Goal: Task Accomplishment & Management: Use online tool/utility

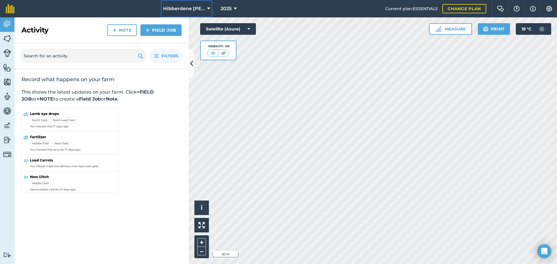
click at [210, 10] on button "Hibberdene Farmer's Association" at bounding box center [187, 8] width 52 height 17
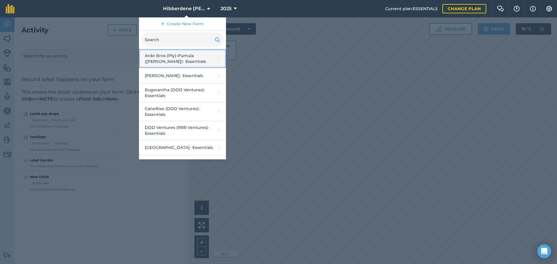
click at [181, 66] on link "Arde Bros (Pty)-Pumula (Lance Arde) - Essentials" at bounding box center [182, 58] width 87 height 19
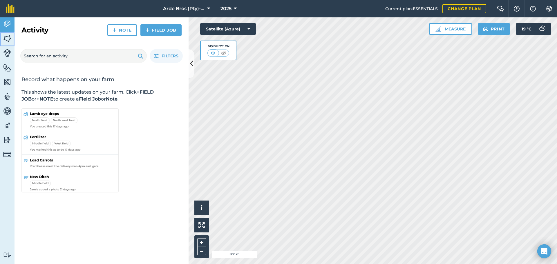
click at [7, 40] on img at bounding box center [7, 38] width 8 height 9
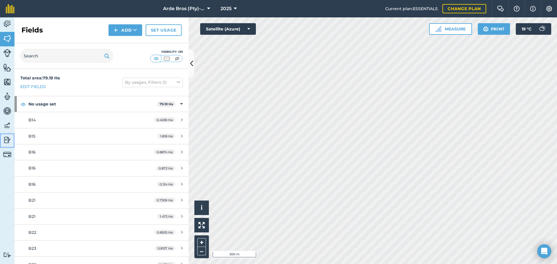
click at [6, 142] on img at bounding box center [7, 140] width 8 height 9
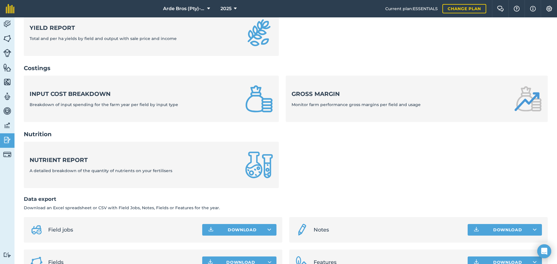
scroll to position [198, 0]
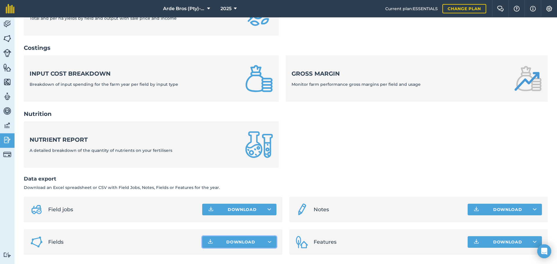
click at [239, 241] on span "Download" at bounding box center [240, 242] width 29 height 6
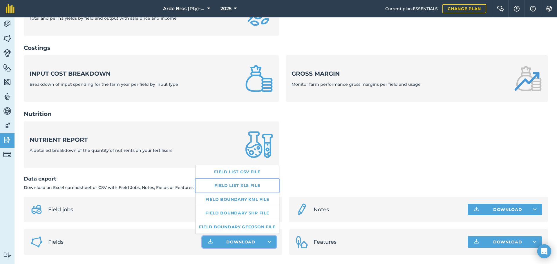
click at [244, 186] on link "Field list XLS file" at bounding box center [238, 185] width 84 height 13
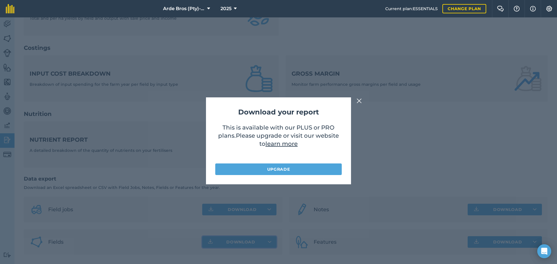
click at [358, 102] on img at bounding box center [359, 101] width 5 height 7
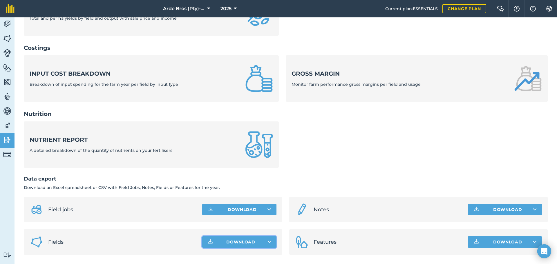
click at [248, 241] on span "Download" at bounding box center [240, 242] width 29 height 6
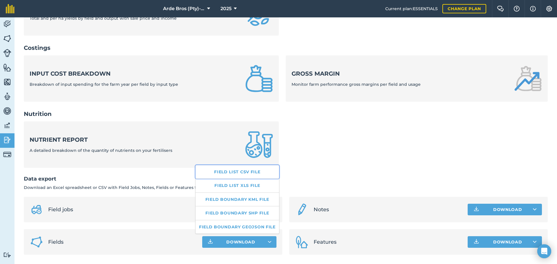
click at [248, 169] on link "Field list CSV file" at bounding box center [238, 171] width 84 height 13
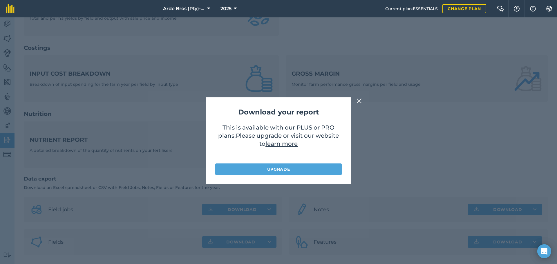
click at [359, 100] on img at bounding box center [359, 101] width 5 height 7
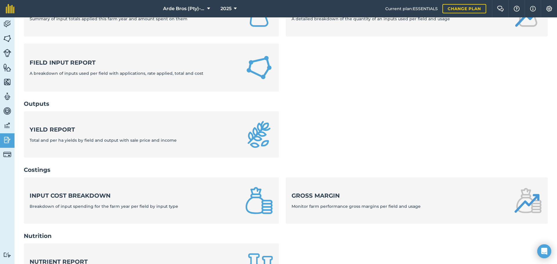
scroll to position [71, 0]
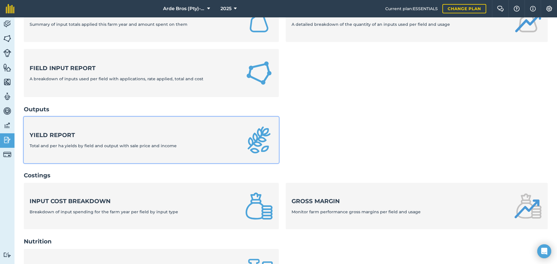
click at [241, 127] on link "Yield report Total and per ha yields by field and output with sale price and in…" at bounding box center [151, 140] width 255 height 46
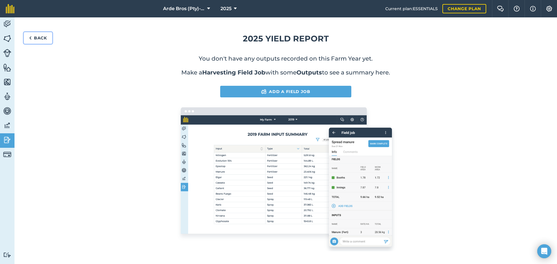
click at [38, 37] on link "Back" at bounding box center [38, 38] width 28 height 12
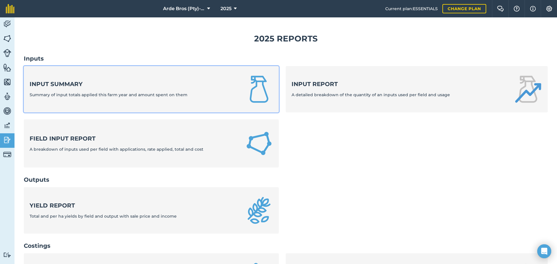
click at [89, 91] on div "Input summary Summary of input totals applied this farm year and amount spent o…" at bounding box center [109, 89] width 158 height 18
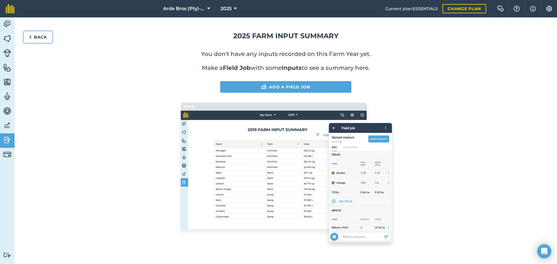
click at [40, 38] on link "Back" at bounding box center [38, 37] width 28 height 12
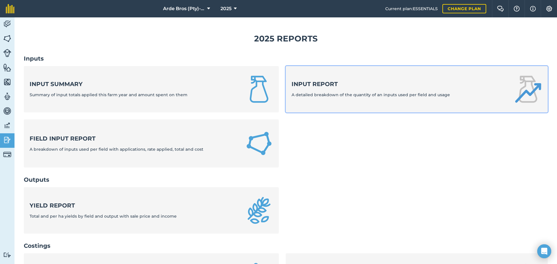
click at [358, 93] on span "A detailed breakdown of the quantity of an inputs used per field and usage" at bounding box center [371, 94] width 158 height 5
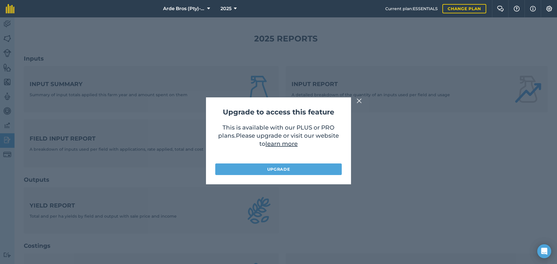
click at [359, 103] on img at bounding box center [359, 101] width 5 height 7
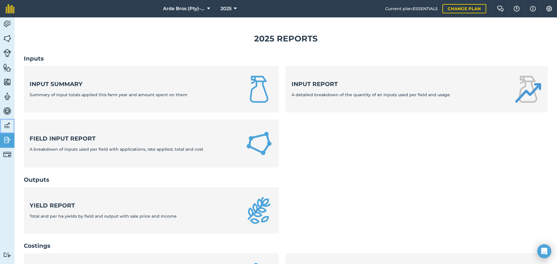
click at [7, 125] on img at bounding box center [7, 125] width 8 height 9
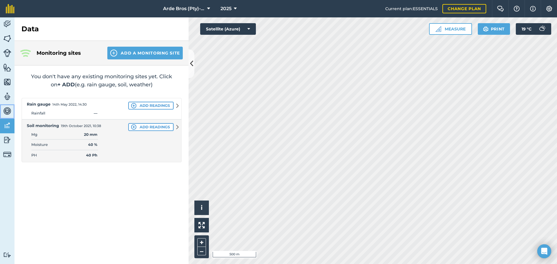
click at [7, 111] on img at bounding box center [7, 111] width 8 height 9
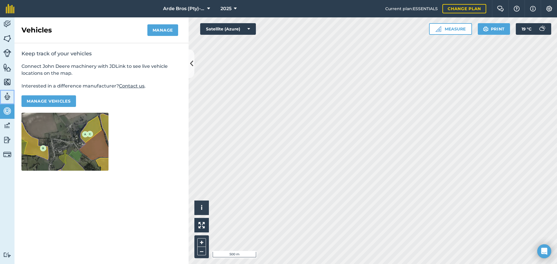
click at [8, 97] on img at bounding box center [7, 96] width 8 height 9
select select "MEMBER"
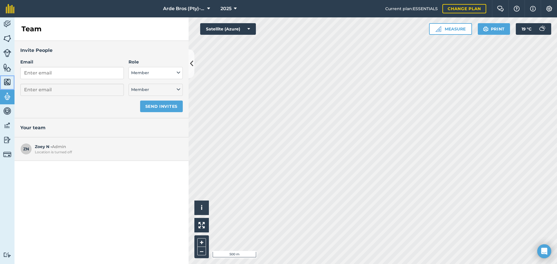
click at [7, 80] on img at bounding box center [7, 82] width 8 height 9
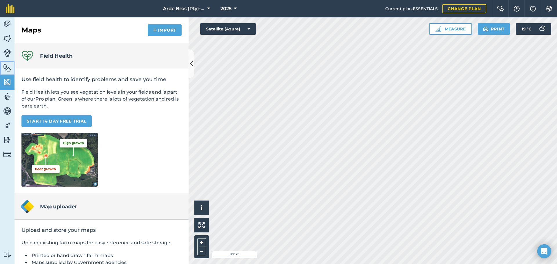
click at [6, 68] on img at bounding box center [7, 67] width 8 height 9
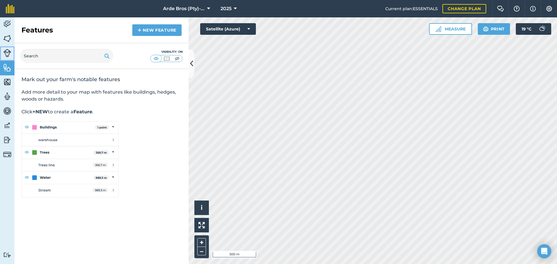
click at [7, 51] on img at bounding box center [7, 53] width 8 height 8
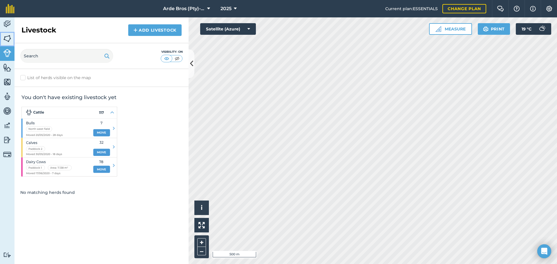
click at [7, 35] on img at bounding box center [7, 38] width 8 height 9
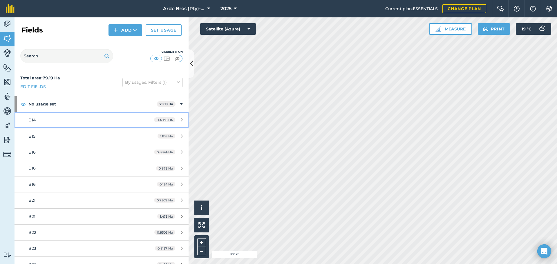
click at [181, 119] on icon at bounding box center [182, 120] width 2 height 4
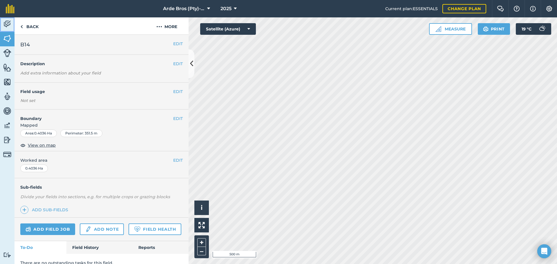
click at [8, 22] on img at bounding box center [7, 24] width 8 height 9
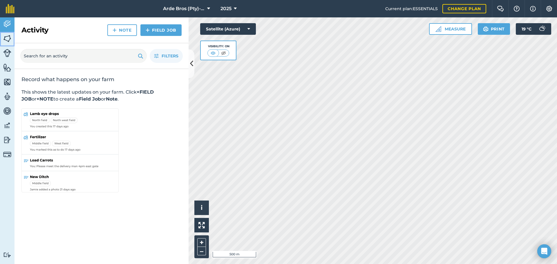
click at [9, 43] on img at bounding box center [7, 38] width 8 height 9
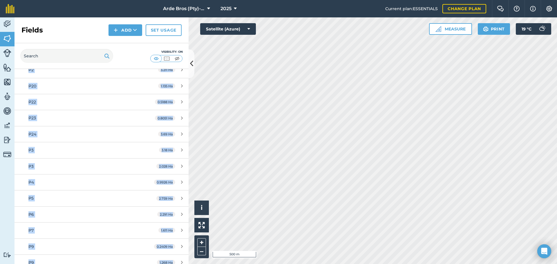
scroll to position [668, 0]
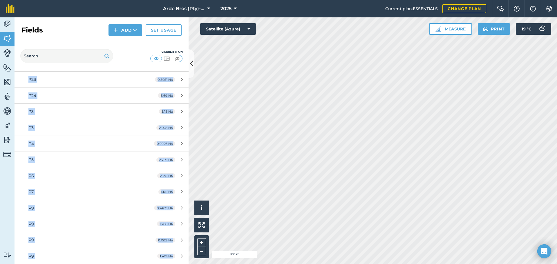
drag, startPoint x: 17, startPoint y: 72, endPoint x: 169, endPoint y: 271, distance: 250.5
click at [169, 264] on html "Arde Bros (Pty)-Pumula (Lance Arde) 2025 Current plan : ESSENTIALS Change plan …" at bounding box center [278, 132] width 557 height 264
copy div "Total area : 79.19 Ha Edit fields By usages, Filters (1) No usage set 79.19 Ha …"
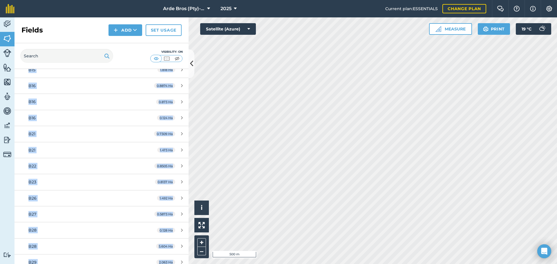
scroll to position [0, 0]
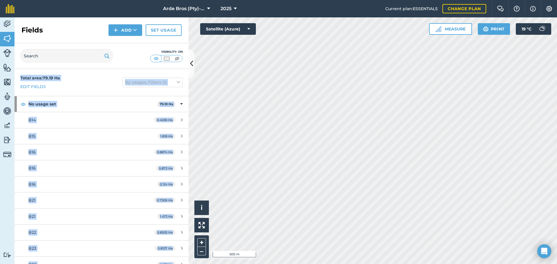
click at [101, 73] on div "Total area : 79.19 Ha Edit fields By usages, Filters (1)" at bounding box center [102, 82] width 174 height 27
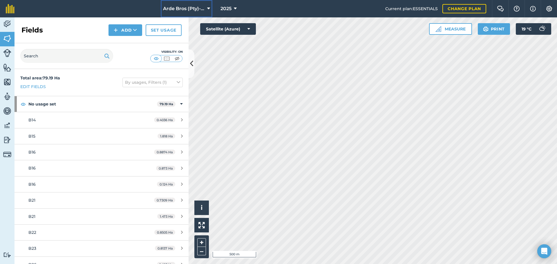
click at [207, 8] on icon at bounding box center [208, 8] width 3 height 7
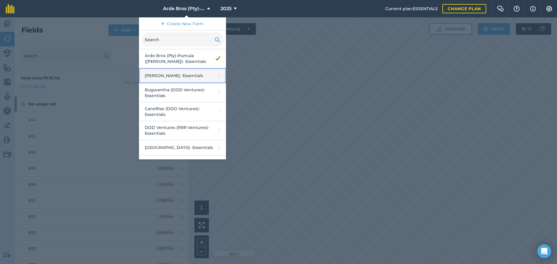
click at [170, 76] on link "Ashbrook - Essentials" at bounding box center [182, 75] width 87 height 15
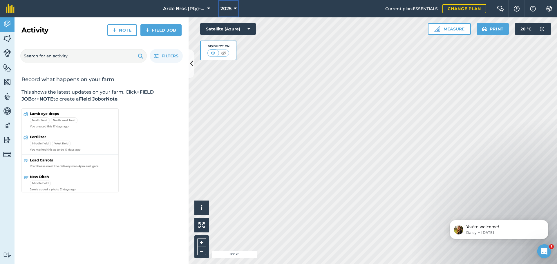
click at [236, 8] on icon at bounding box center [235, 8] width 3 height 7
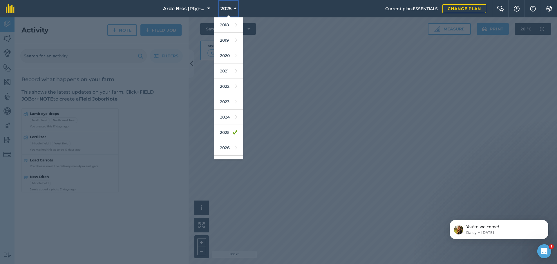
click at [236, 8] on icon at bounding box center [235, 8] width 3 height 7
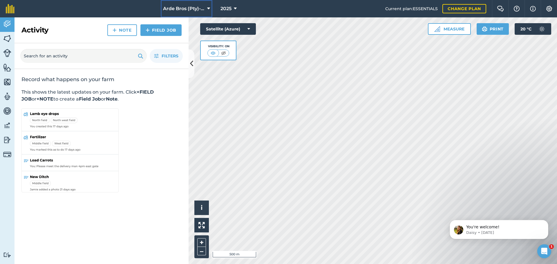
click at [208, 9] on icon at bounding box center [208, 8] width 3 height 7
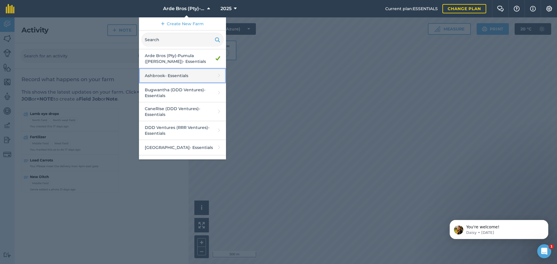
click at [174, 76] on link "Ashbrook - Essentials" at bounding box center [182, 75] width 87 height 15
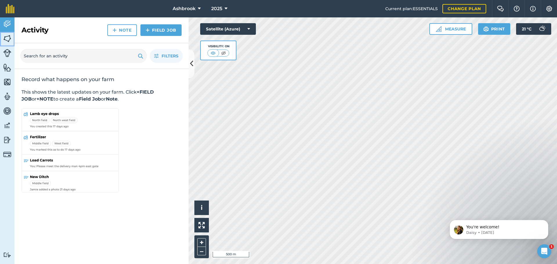
click at [6, 41] on img at bounding box center [7, 38] width 8 height 9
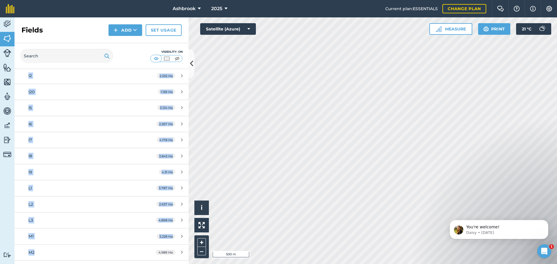
scroll to position [1375, 0]
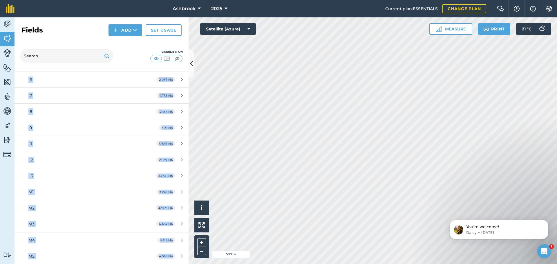
drag, startPoint x: 17, startPoint y: 73, endPoint x: 177, endPoint y: 261, distance: 246.0
click at [177, 261] on div "Total area : 462.3 Ha Edit fields By usages, Filters (1) No usage set 462.3 Ha …" at bounding box center [102, 166] width 174 height 195
copy div "Total area : 462.3 Ha Edit fields By usages, Filters (1) No usage set 462.3 Ha …"
click at [199, 8] on icon at bounding box center [199, 8] width 3 height 7
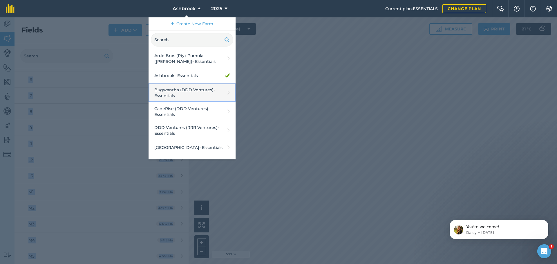
click at [183, 91] on link "Bugwantha (DDD Ventures) - Essentials" at bounding box center [192, 93] width 87 height 19
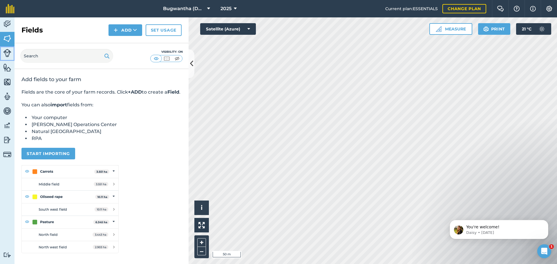
click at [6, 57] on link "Livestock" at bounding box center [7, 53] width 15 height 15
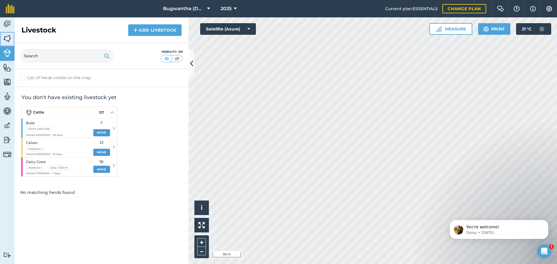
click at [7, 39] on img at bounding box center [7, 38] width 8 height 9
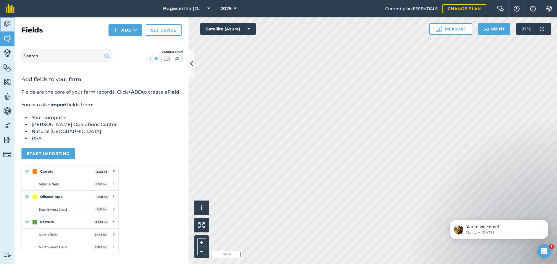
click at [7, 24] on img at bounding box center [7, 24] width 8 height 9
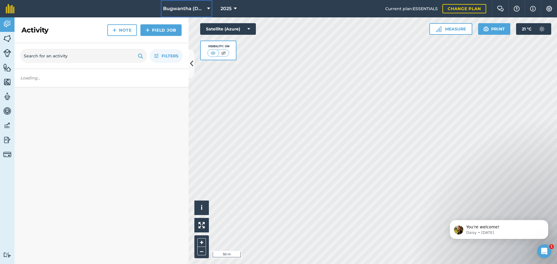
click at [208, 5] on button "Bugwantha (DDD Ventures)" at bounding box center [187, 8] width 52 height 17
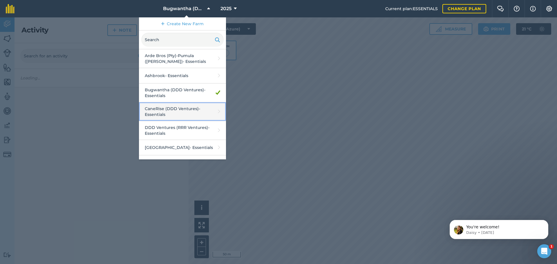
click at [175, 111] on link "CaneRise (DDD Ventures) - Essentials" at bounding box center [182, 111] width 87 height 19
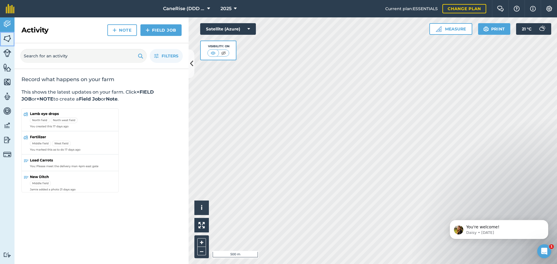
click at [5, 42] on img at bounding box center [7, 38] width 8 height 9
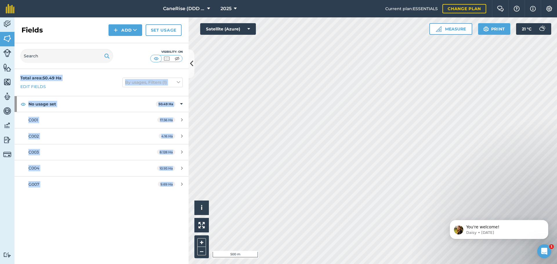
drag, startPoint x: 20, startPoint y: 73, endPoint x: 176, endPoint y: 193, distance: 196.9
click at [176, 193] on div "Total area : 50.49 Ha Edit fields By usages, Filters (1) No usage set 50.49 Ha …" at bounding box center [102, 166] width 174 height 195
copy div "Total area : 50.49 Ha Edit fields By usages, Filters (1) No usage set 50.49 Ha …"
click at [132, 210] on div "Total area : 50.49 Ha Edit fields By usages, Filters (1) No usage set 50.49 Ha …" at bounding box center [102, 166] width 174 height 195
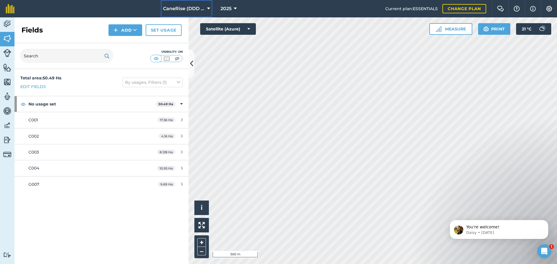
click at [209, 7] on icon at bounding box center [208, 8] width 3 height 7
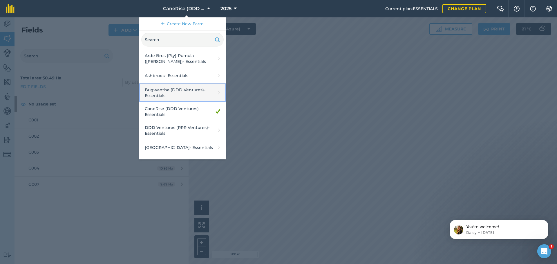
click at [174, 92] on link "Bugwantha (DDD Ventures) - Essentials" at bounding box center [182, 93] width 87 height 19
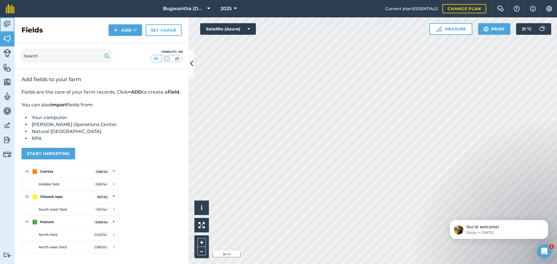
click at [9, 24] on img at bounding box center [7, 24] width 8 height 9
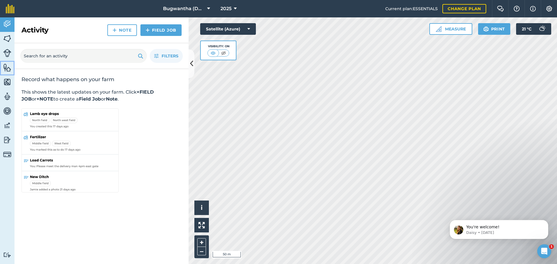
click at [3, 66] on img at bounding box center [7, 67] width 8 height 9
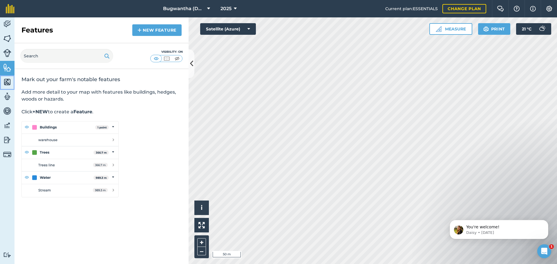
click at [7, 79] on img at bounding box center [7, 82] width 8 height 9
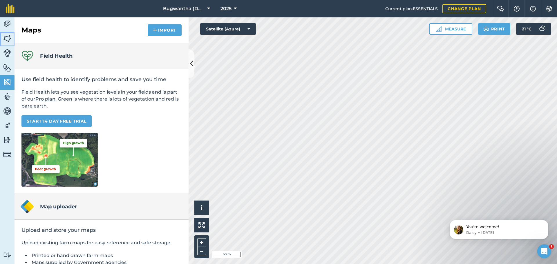
click at [7, 37] on img at bounding box center [7, 38] width 8 height 9
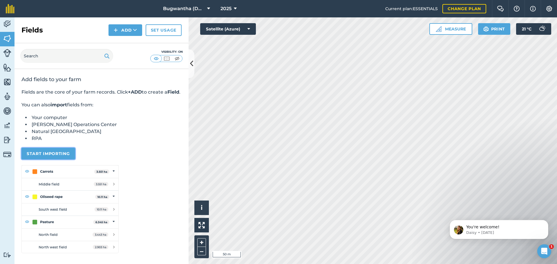
click at [40, 159] on button "Start importing" at bounding box center [48, 154] width 54 height 12
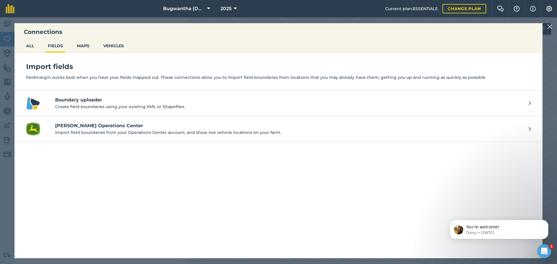
click at [122, 102] on h4 "Boundary uploader" at bounding box center [289, 100] width 468 height 7
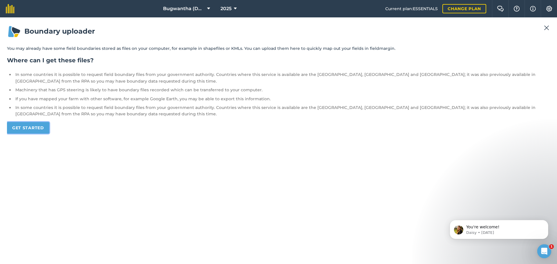
click at [29, 128] on link "Get started" at bounding box center [28, 128] width 42 height 12
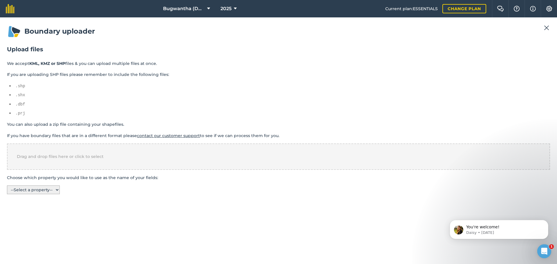
click at [57, 190] on select "-- Select a property -- name colour" at bounding box center [33, 190] width 53 height 9
select select "name"
click at [7, 186] on select "-- Select a property -- name colour" at bounding box center [33, 190] width 53 height 9
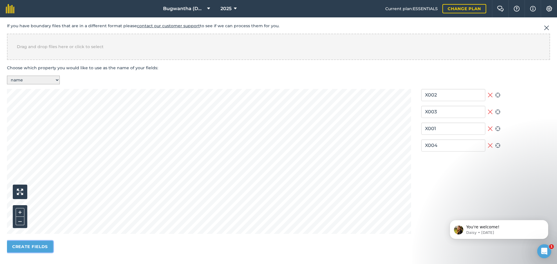
click at [31, 249] on button "Create fields" at bounding box center [30, 247] width 46 height 12
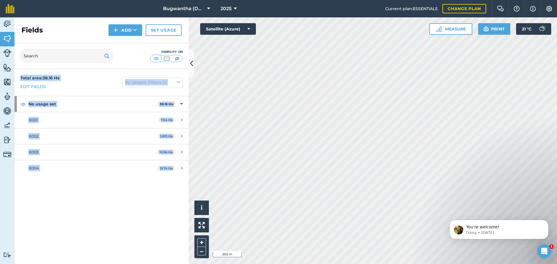
drag, startPoint x: 19, startPoint y: 72, endPoint x: 176, endPoint y: 170, distance: 185.5
click at [176, 170] on div "Total area : 38.16 Ha Edit fields By usages, Filters (1) No usage set 38.16 Ha …" at bounding box center [102, 166] width 174 height 195
copy div "Total area : 38.16 Ha Edit fields By usages, Filters (1) No usage set 38.16 Ha …"
click at [67, 228] on div "Total area : 38.16 Ha Edit fields By usages, Filters (1) No usage set 38.16 Ha …" at bounding box center [102, 166] width 174 height 195
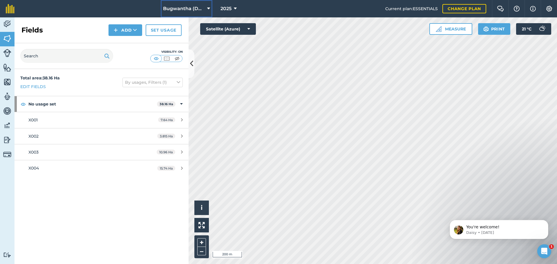
click at [208, 10] on icon at bounding box center [208, 8] width 3 height 7
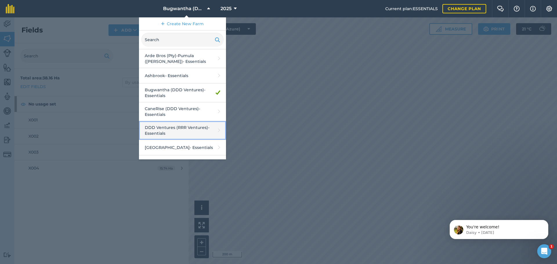
click at [176, 131] on link "DDD Ventures (RRR Ventures) - Essentials" at bounding box center [182, 130] width 87 height 19
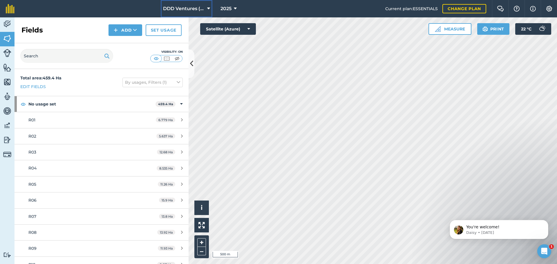
click at [207, 8] on icon at bounding box center [208, 8] width 3 height 7
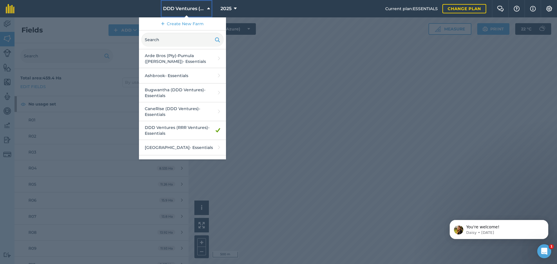
click at [207, 8] on icon at bounding box center [208, 8] width 3 height 7
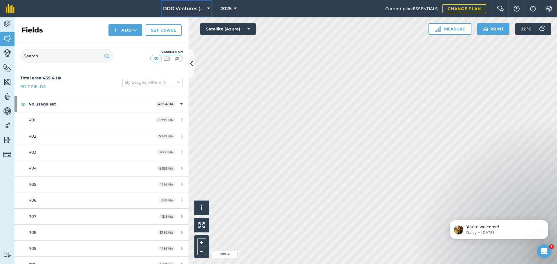
click at [208, 8] on icon at bounding box center [208, 8] width 3 height 7
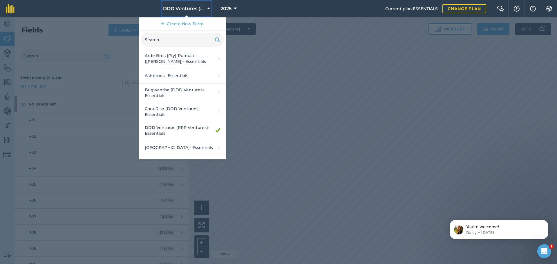
click at [208, 8] on icon at bounding box center [208, 8] width 3 height 7
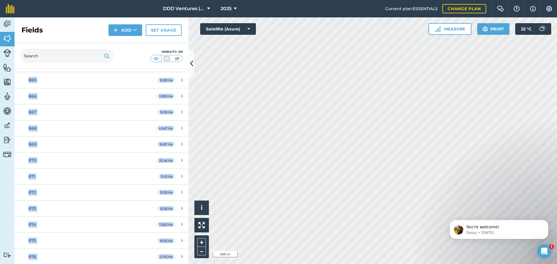
scroll to position [716, 0]
drag, startPoint x: 18, startPoint y: 74, endPoint x: 182, endPoint y: 266, distance: 252.3
click at [182, 264] on html "DDD Ventures (RRR Ventures) 2025 Current plan : ESSENTIALS Change plan Farm Cha…" at bounding box center [278, 132] width 557 height 264
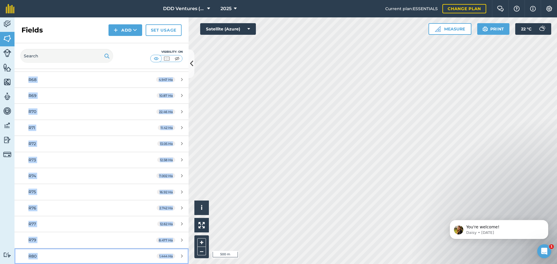
copy div "Total area : 459.4 Ha Edit fields By usages, Filters (1) No usage set 459.4 Ha …"
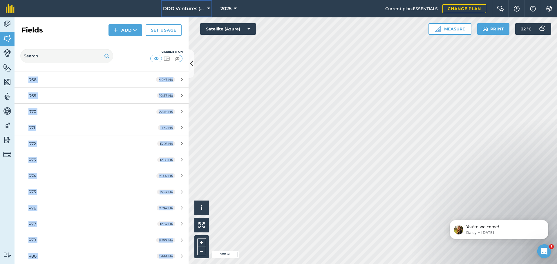
click at [208, 7] on icon at bounding box center [208, 8] width 3 height 7
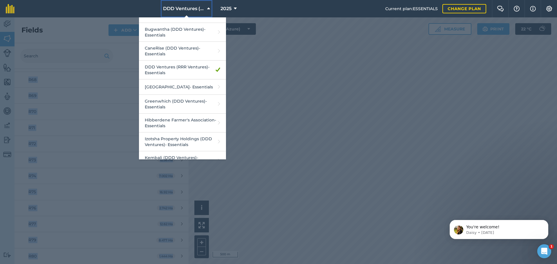
scroll to position [70, 0]
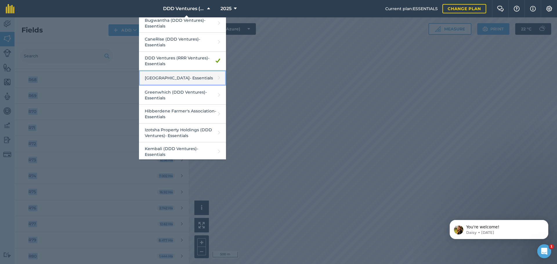
click at [181, 77] on link "Dovea Farm - Essentials" at bounding box center [182, 78] width 87 height 15
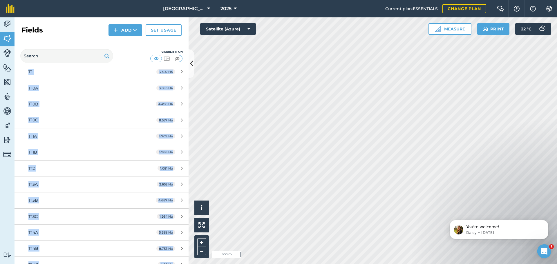
scroll to position [1311, 0]
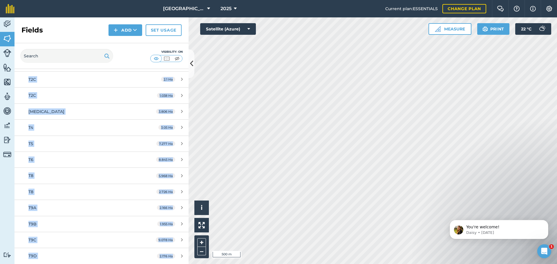
click at [194, 264] on div "Activity Fields Livestock Features Maps Team Vehicles Data Reporting Billing Tu…" at bounding box center [278, 140] width 557 height 247
copy body "Total area : 299.5 Ha Edit fields By usages, Filters (1) No usage set 299.5 Ha …"
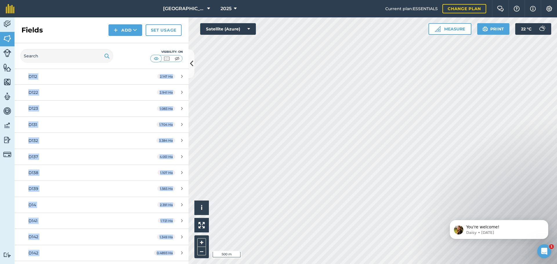
scroll to position [3, 0]
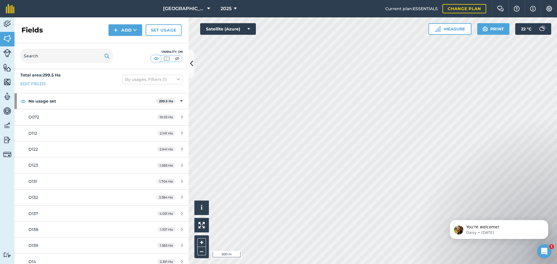
click at [128, 54] on div "Visibility: On" at bounding box center [102, 56] width 174 height 26
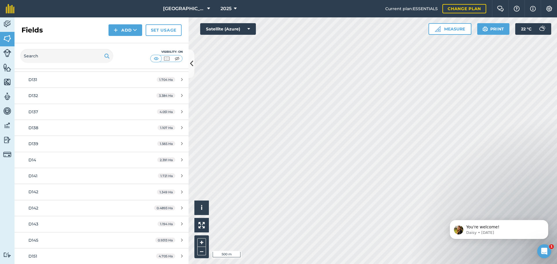
scroll to position [0, 0]
